Goal: Task Accomplishment & Management: Manage account settings

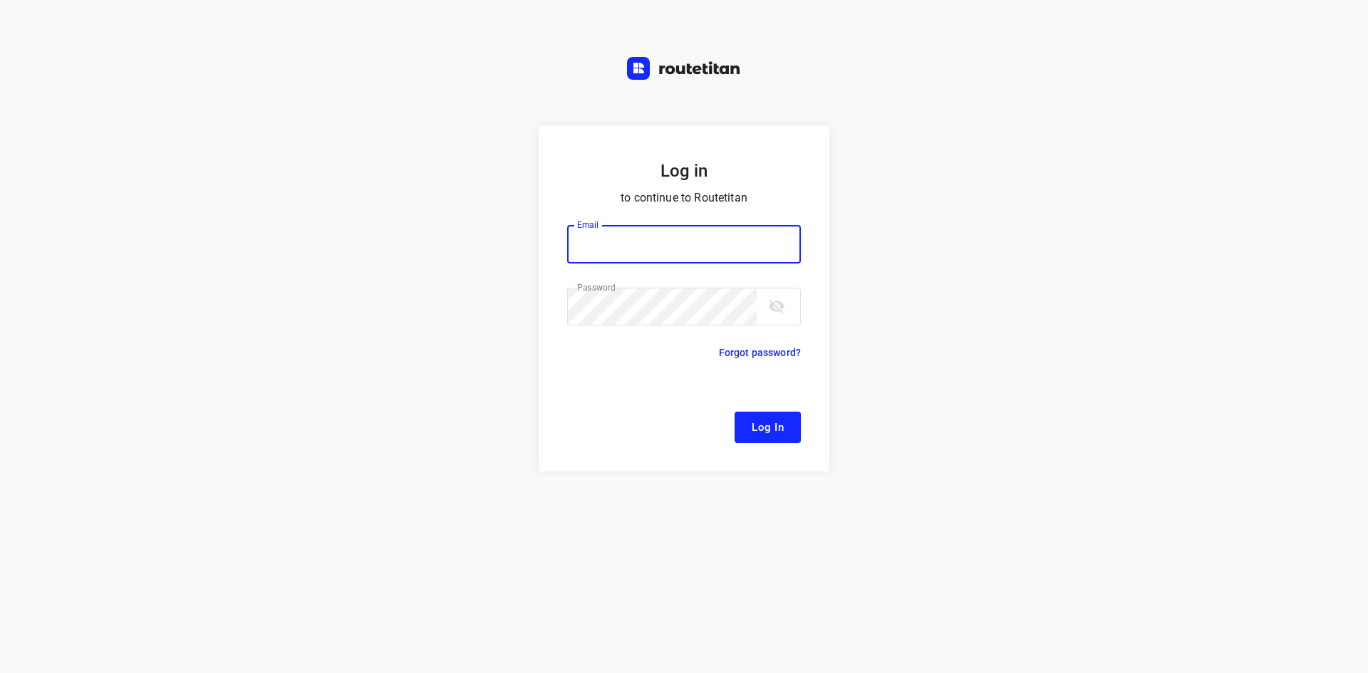
type input "[EMAIL_ADDRESS][DOMAIN_NAME]"
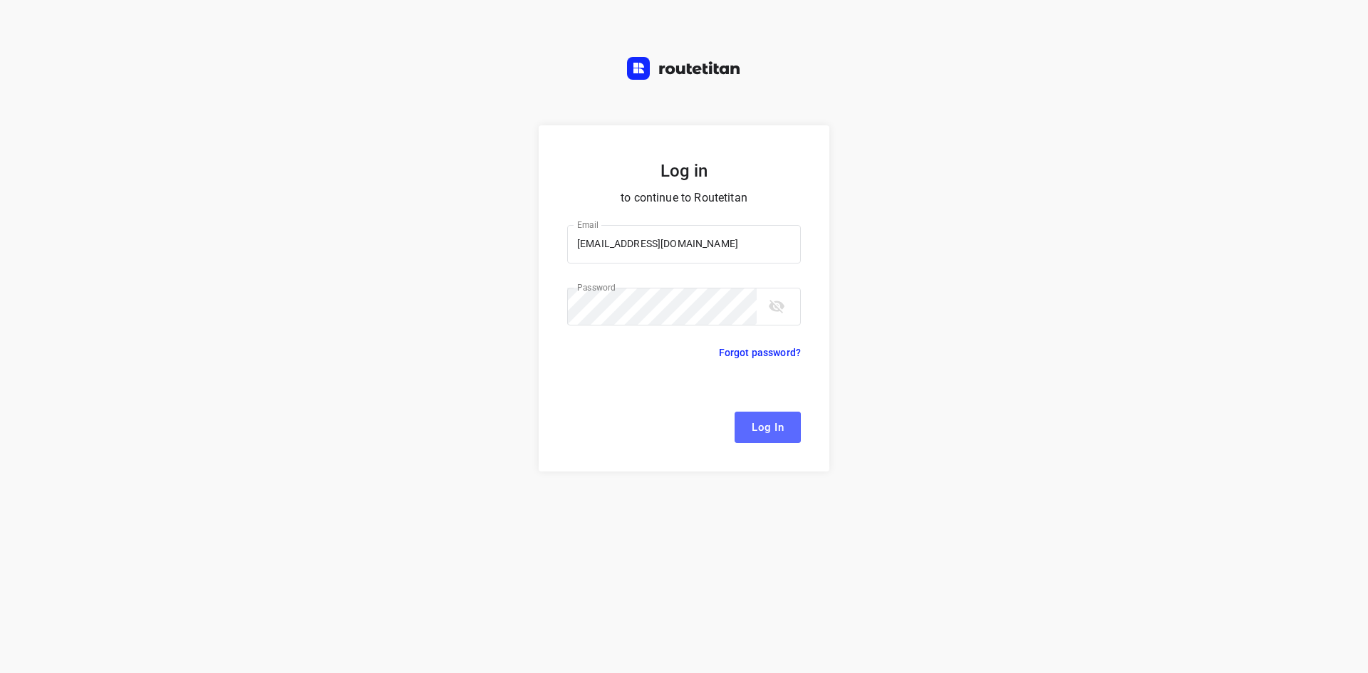
click at [784, 434] on button "Log In" at bounding box center [767, 427] width 66 height 31
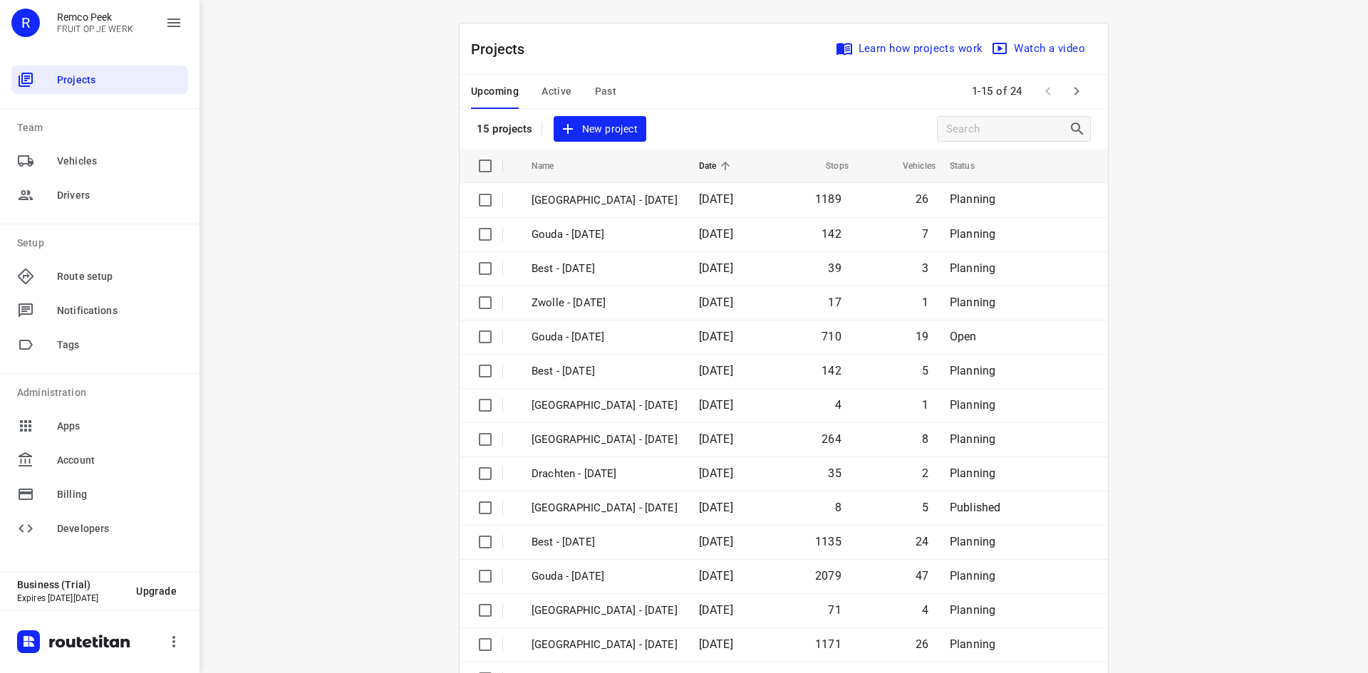
click at [550, 85] on span "Active" at bounding box center [556, 92] width 30 height 18
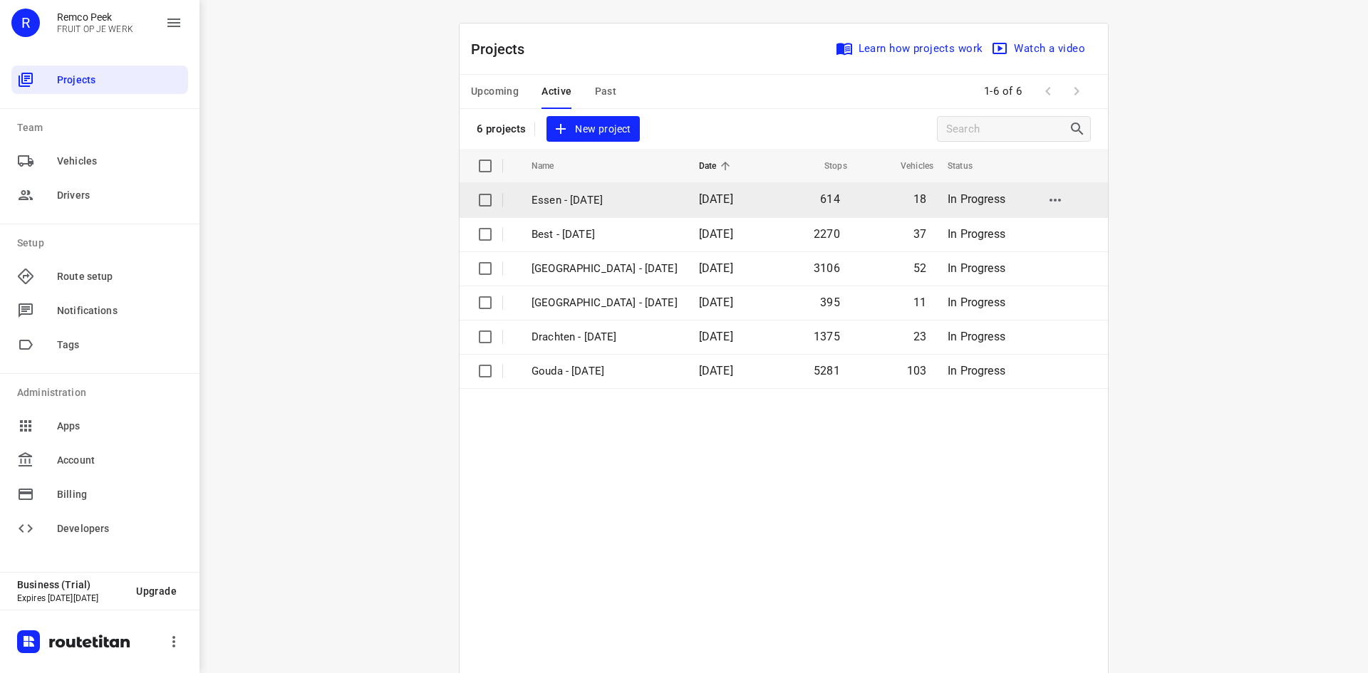
click at [590, 211] on td "Essen - [DATE]" at bounding box center [602, 200] width 170 height 34
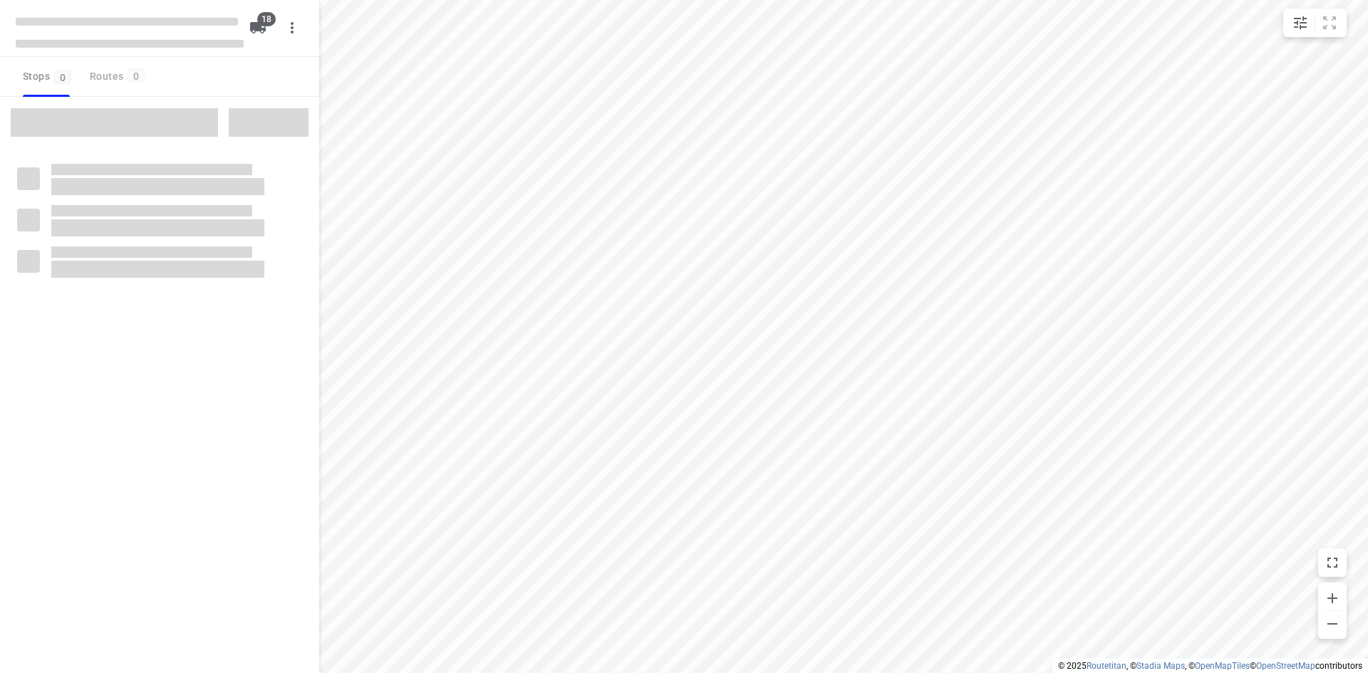
checkbox input "true"
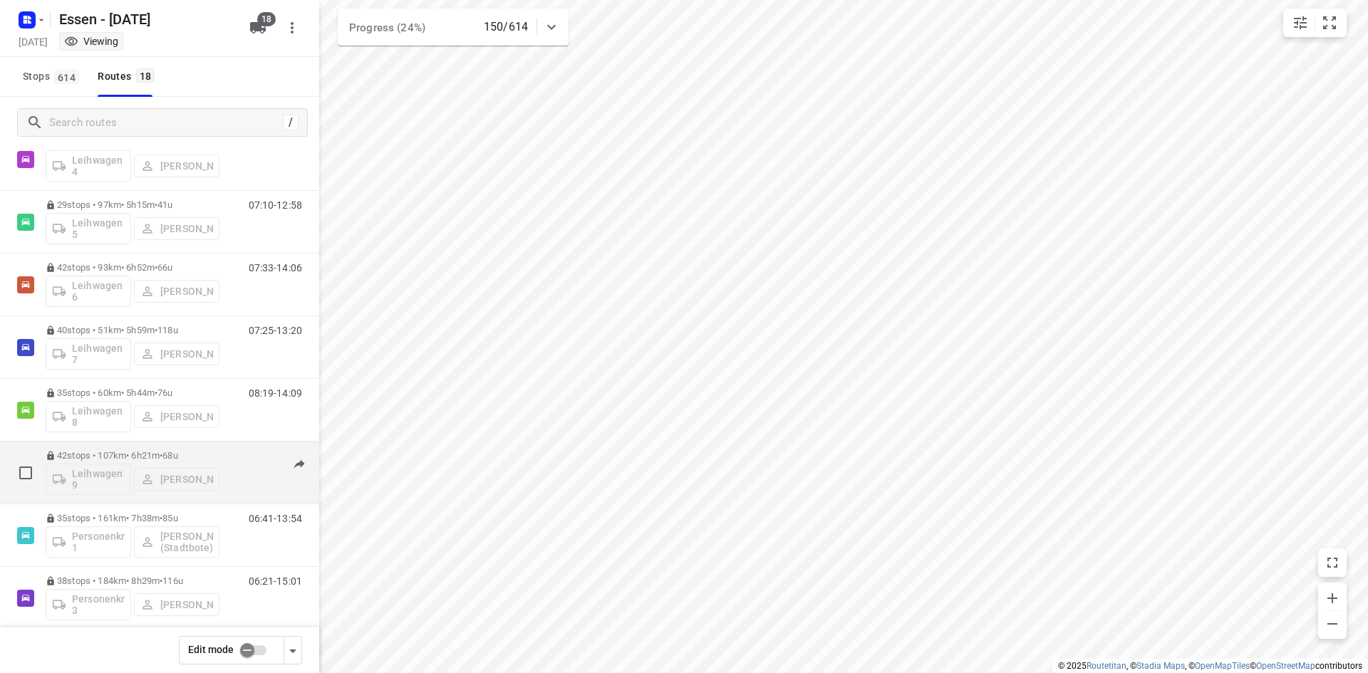
scroll to position [695, 0]
